Goal: Information Seeking & Learning: Learn about a topic

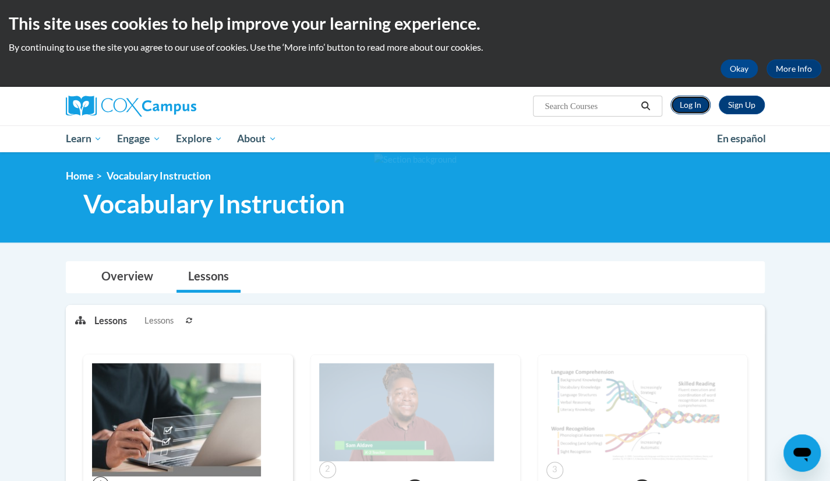
click at [690, 107] on link "Log In" at bounding box center [690, 105] width 40 height 19
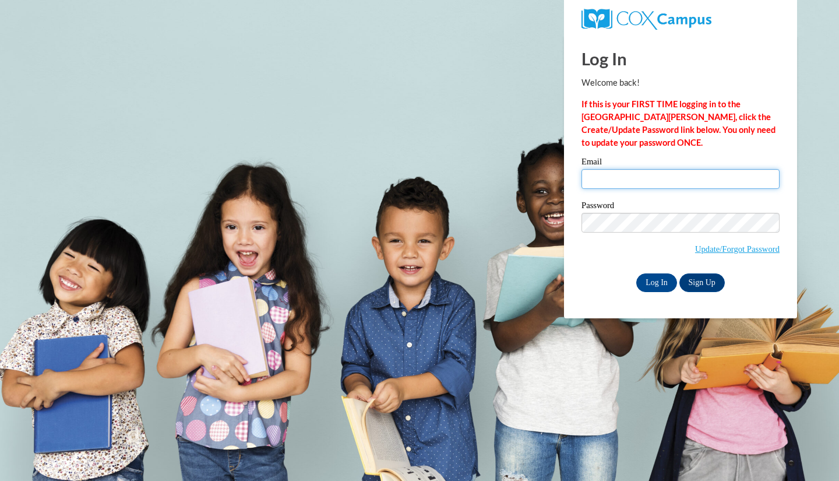
click at [630, 169] on input "Email" at bounding box center [680, 179] width 198 height 20
type input "tearahawthorne06@gmail.com"
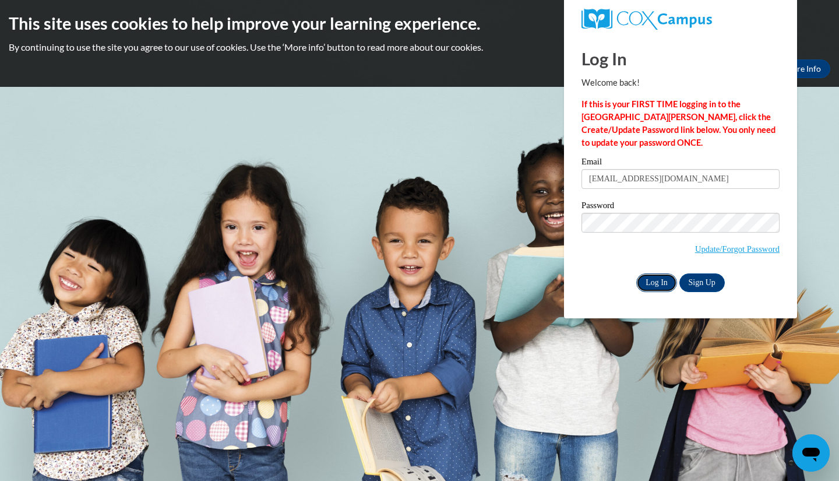
click at [648, 278] on input "Log In" at bounding box center [656, 282] width 41 height 19
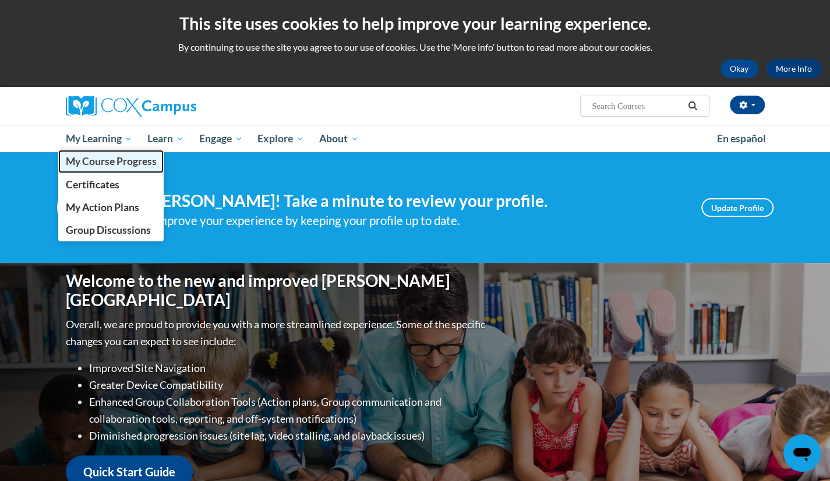
click at [110, 163] on span "My Course Progress" at bounding box center [110, 161] width 91 height 12
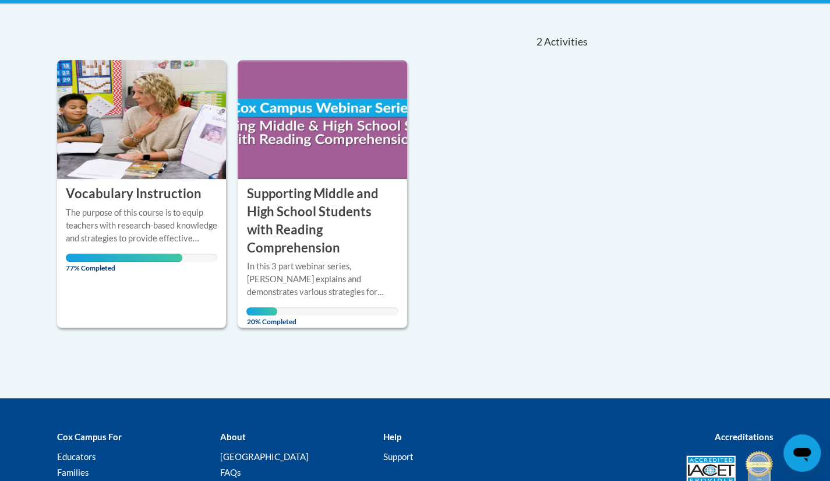
scroll to position [284, 0]
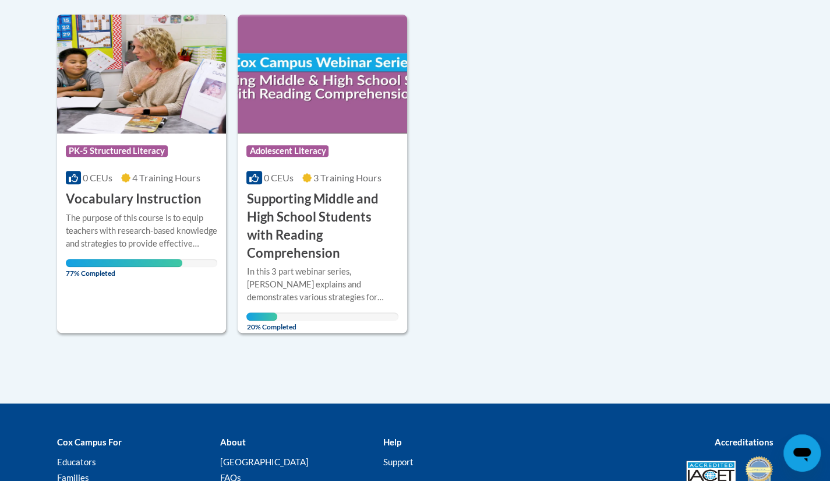
click at [149, 179] on span "4 Training Hours" at bounding box center [166, 177] width 68 height 11
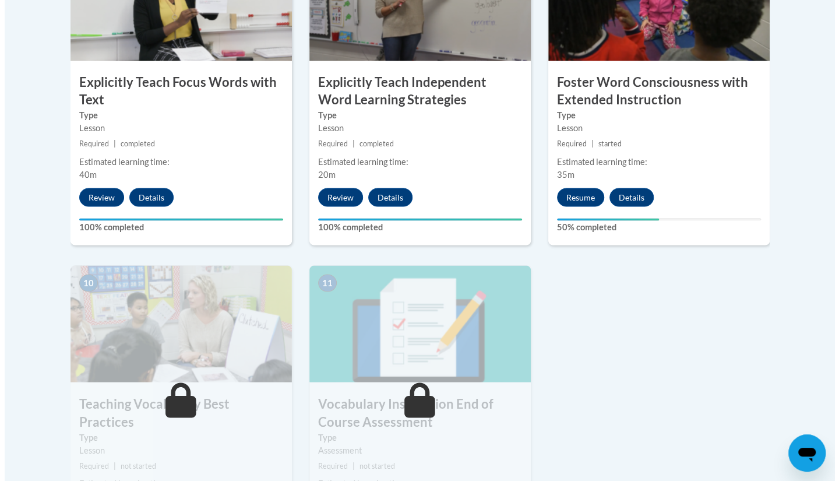
scroll to position [1093, 0]
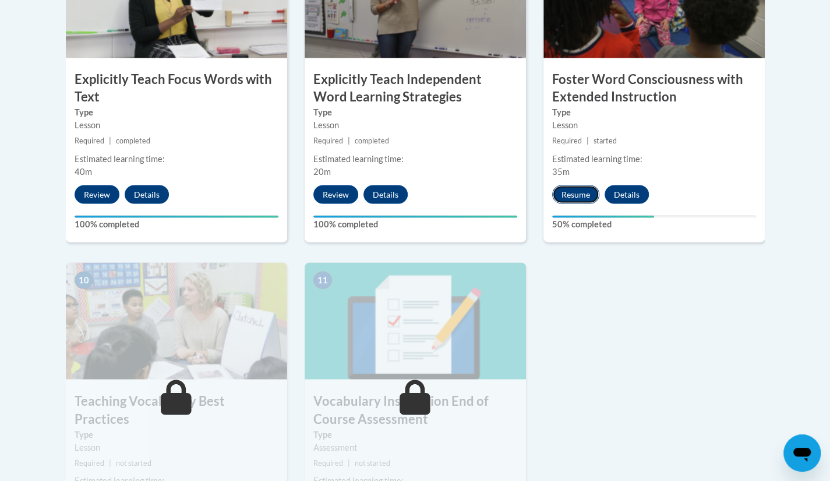
click at [581, 189] on button "Resume" at bounding box center [575, 194] width 47 height 19
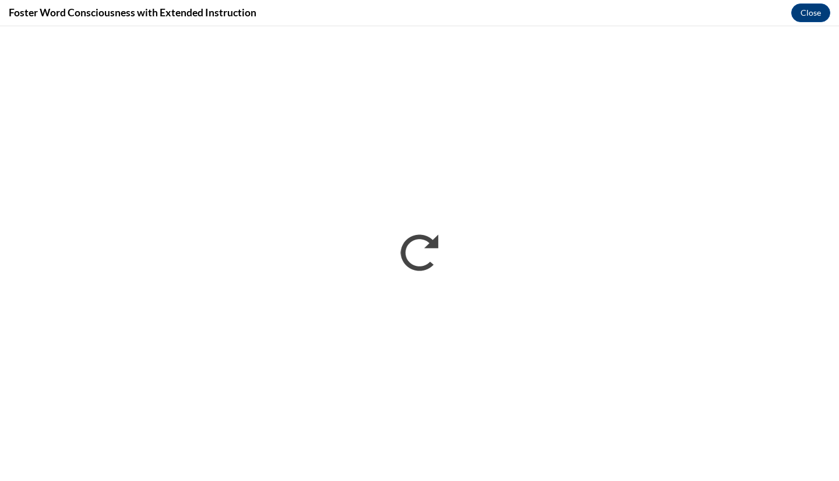
scroll to position [0, 0]
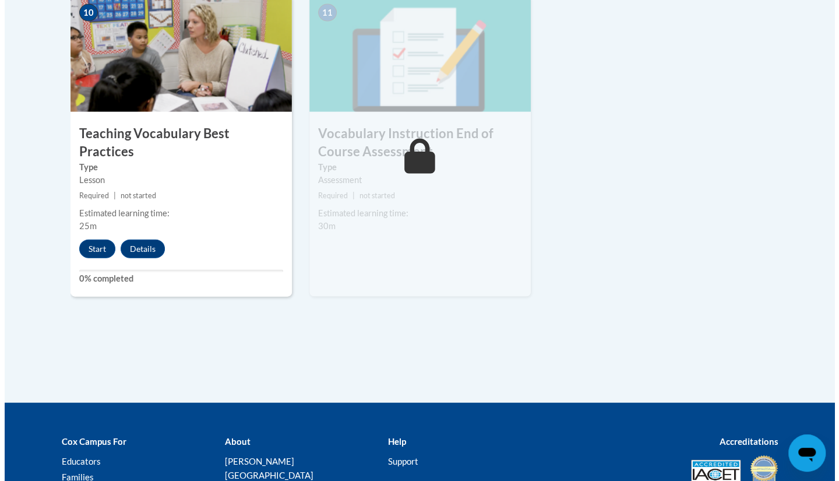
scroll to position [1369, 0]
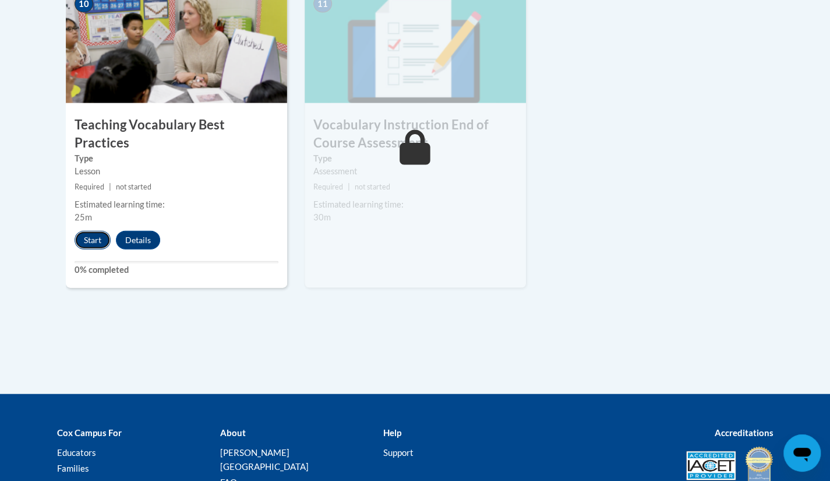
click at [80, 231] on button "Start" at bounding box center [93, 240] width 36 height 19
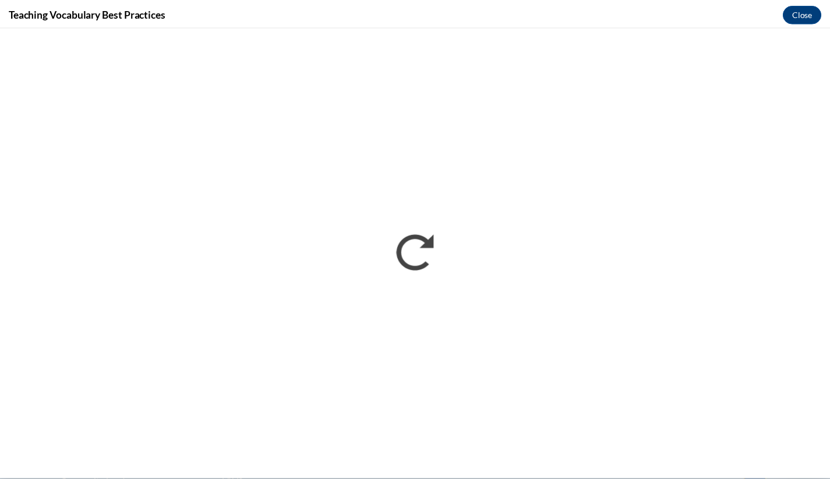
scroll to position [0, 0]
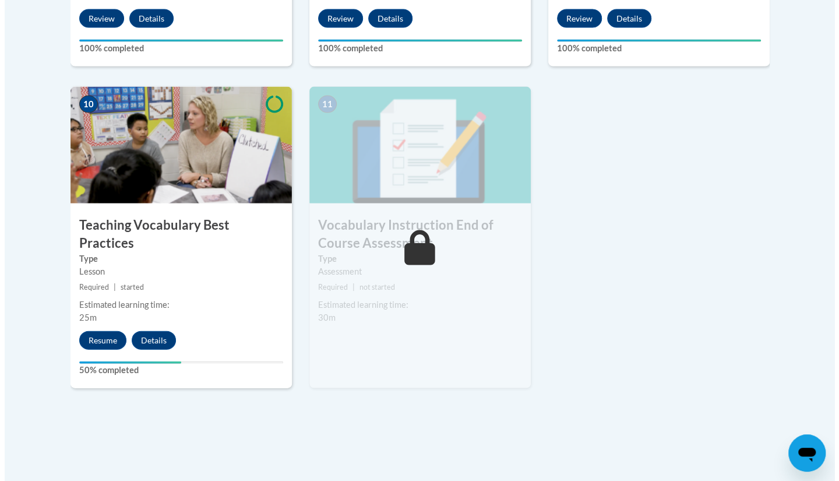
scroll to position [1272, 0]
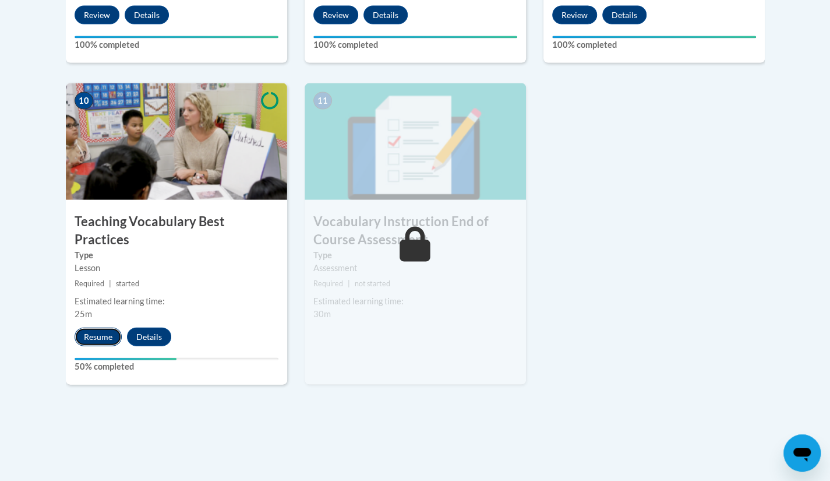
click at [86, 327] on button "Resume" at bounding box center [98, 336] width 47 height 19
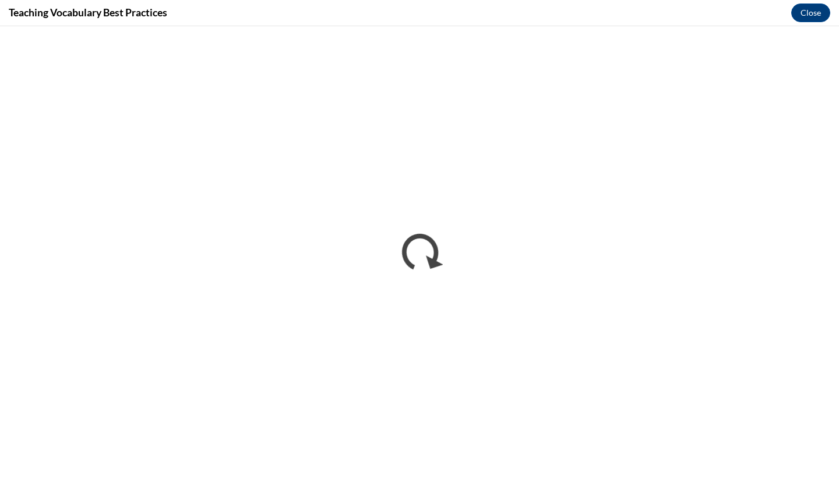
scroll to position [0, 0]
